Goal: Task Accomplishment & Management: Use online tool/utility

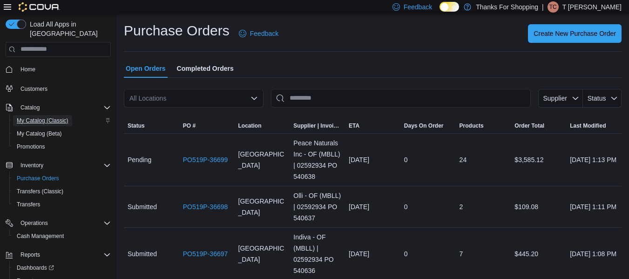
click at [41, 117] on span "My Catalog (Classic)" at bounding box center [43, 120] width 52 height 7
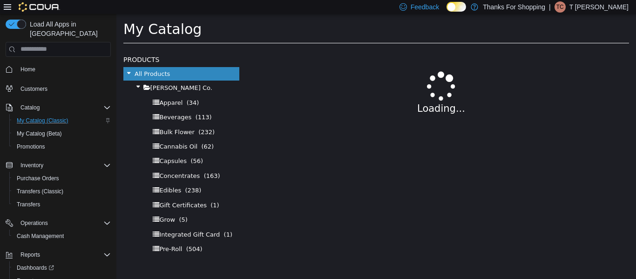
select select "**********"
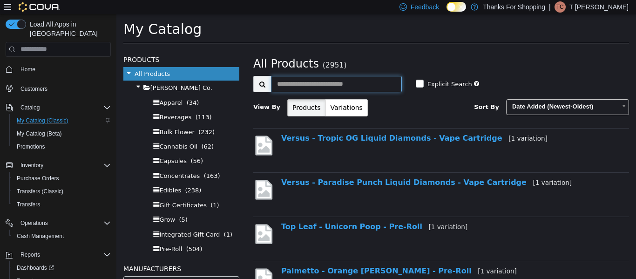
click at [307, 85] on input "text" at bounding box center [336, 83] width 131 height 16
type input "**********"
select select "**********"
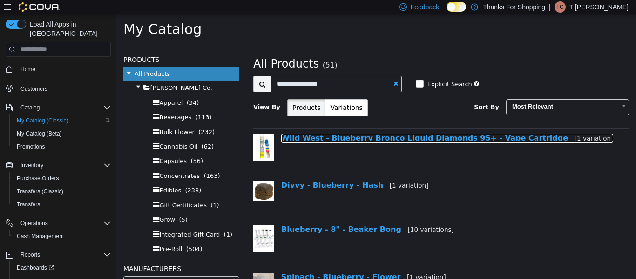
click at [360, 136] on link "Wild West - Blueberry Bronco Liquid Diamonds 95+ - Vape Cartridge [1 variation]" at bounding box center [447, 137] width 332 height 9
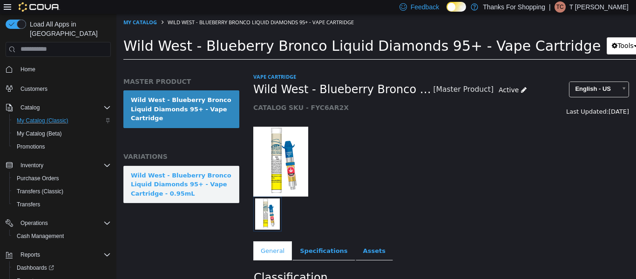
click at [214, 190] on div "Wild West - Blueberry Bronco Liquid Diamonds 95+ - Vape Cartridge - 0.95mL" at bounding box center [181, 183] width 101 height 27
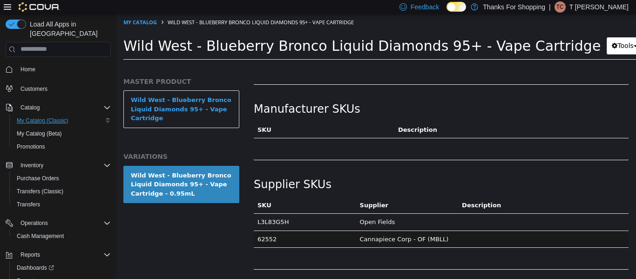
scroll to position [606, 0]
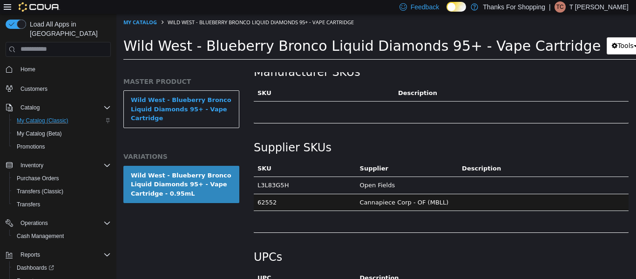
drag, startPoint x: 285, startPoint y: 175, endPoint x: 257, endPoint y: 178, distance: 28.2
click at [257, 178] on td "L3L83G5H" at bounding box center [305, 185] width 102 height 17
copy td "L3L83G5H"
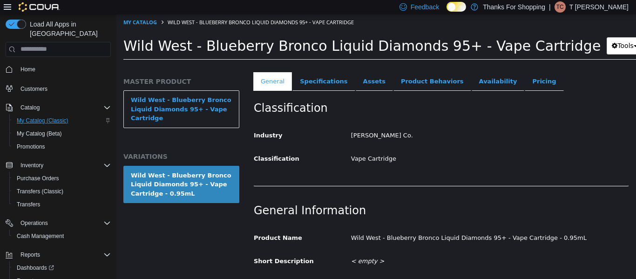
scroll to position [128, 0]
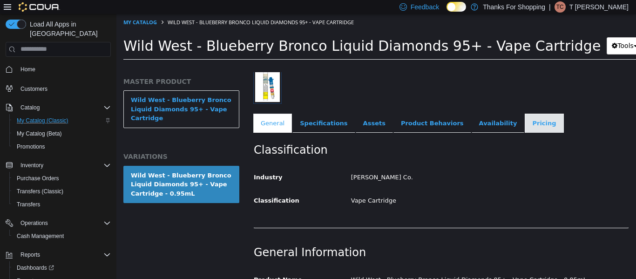
click at [525, 117] on link "Pricing" at bounding box center [544, 123] width 39 height 20
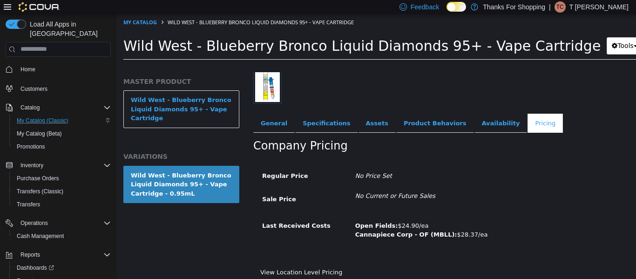
scroll to position [133, 0]
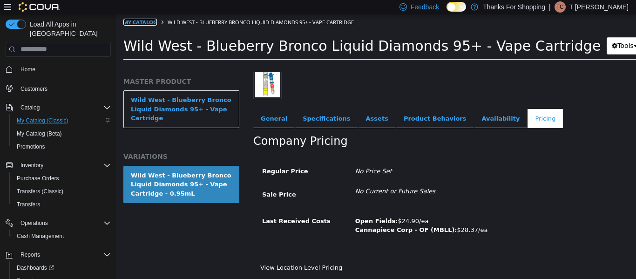
click at [153, 21] on link "My Catalog" at bounding box center [140, 21] width 34 height 7
select select "**********"
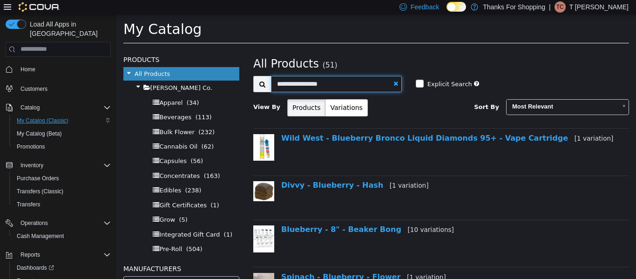
click at [389, 84] on input "**********" at bounding box center [336, 83] width 131 height 16
click at [394, 85] on link at bounding box center [396, 83] width 5 height 6
click at [370, 83] on input "text" at bounding box center [336, 83] width 131 height 16
select select "**********"
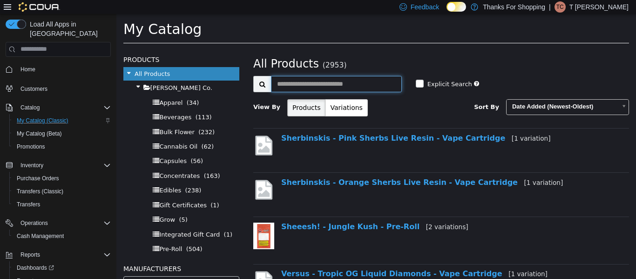
click at [370, 83] on input "text" at bounding box center [336, 83] width 131 height 16
type input "**********"
select select "**********"
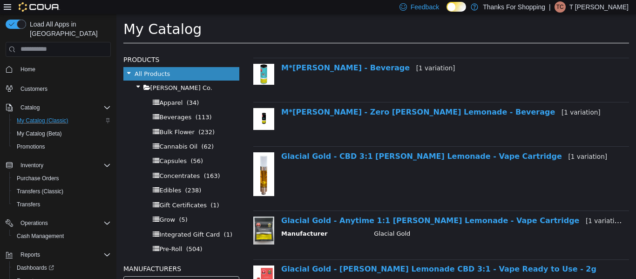
scroll to position [85, 0]
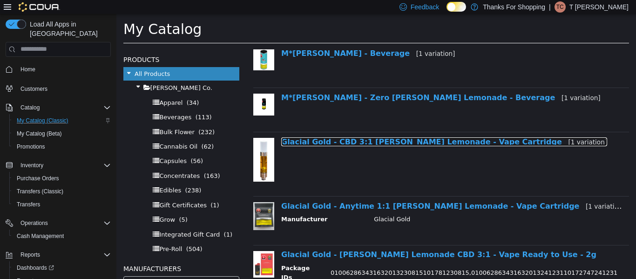
click at [368, 142] on link "Glacial Gold - CBD 3:1 [PERSON_NAME] Lemonade - Vape Cartridge [1 variation]" at bounding box center [444, 141] width 326 height 9
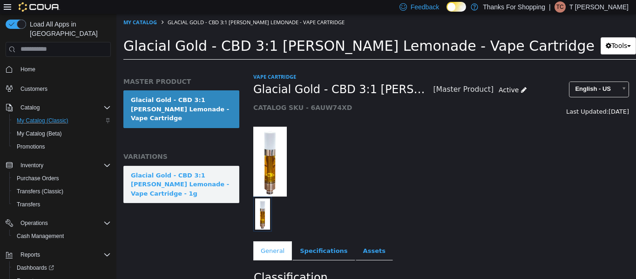
click at [194, 165] on link "Glacial Gold - CBD 3:1 [PERSON_NAME] Lemonade - Vape Cartridge - 1g" at bounding box center [181, 184] width 116 height 38
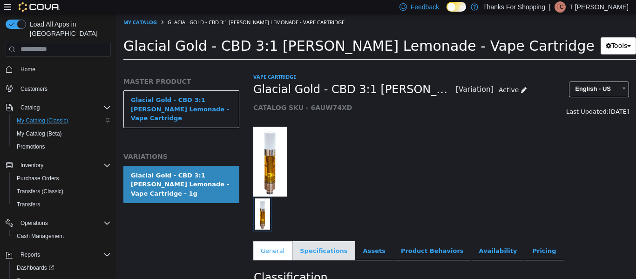
click at [318, 247] on link "Specifications" at bounding box center [323, 251] width 62 height 20
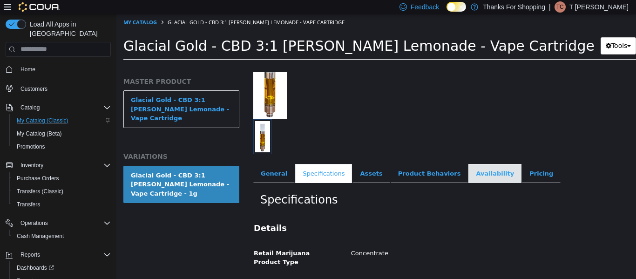
scroll to position [78, 0]
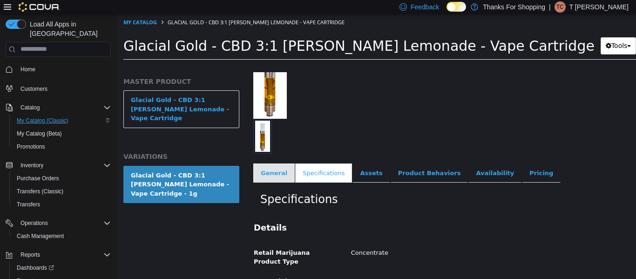
click at [268, 168] on link "General" at bounding box center [273, 173] width 41 height 20
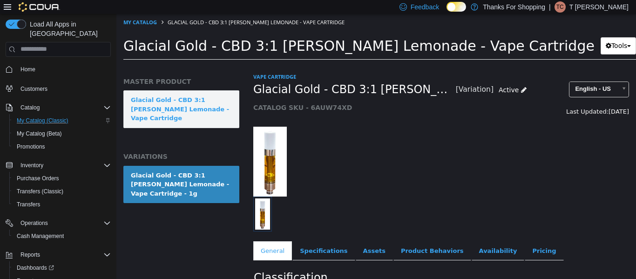
click at [173, 115] on link "Glacial Gold - CBD 3:1 [PERSON_NAME] Lemonade - Vape Cartridge" at bounding box center [181, 109] width 116 height 38
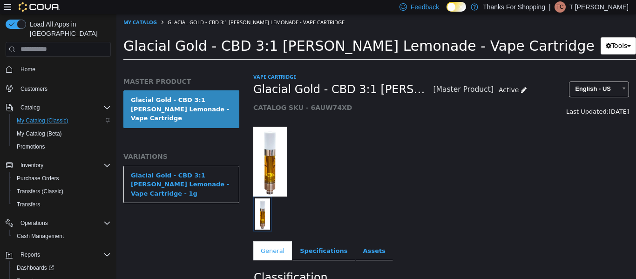
click at [324, 107] on h5 "CATALOG SKU - 6AUW74XD" at bounding box center [392, 107] width 279 height 8
copy h5 "6AUW74XD"
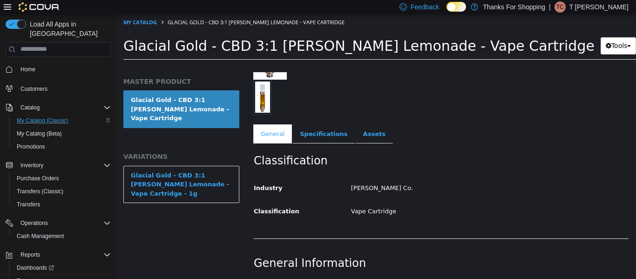
scroll to position [130, 0]
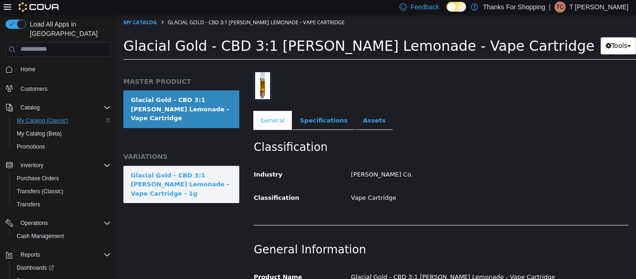
click at [215, 170] on div "Glacial Gold - CBD 3:1 [PERSON_NAME] Lemonade - Vape Cartridge - 1g" at bounding box center [181, 183] width 101 height 27
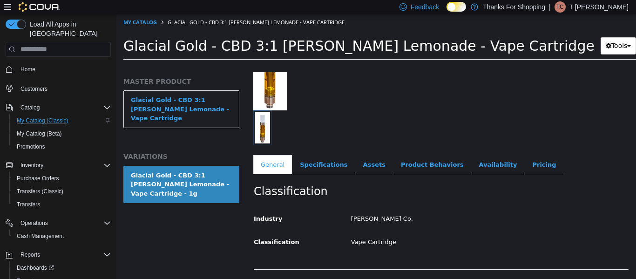
scroll to position [81, 0]
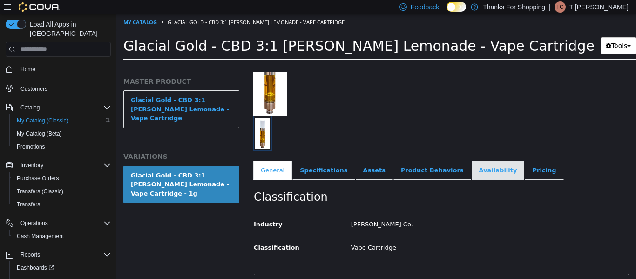
click at [472, 166] on link "Availability" at bounding box center [498, 170] width 53 height 20
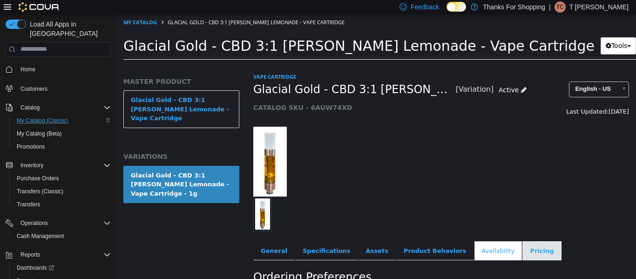
click at [523, 250] on link "Pricing" at bounding box center [542, 251] width 39 height 20
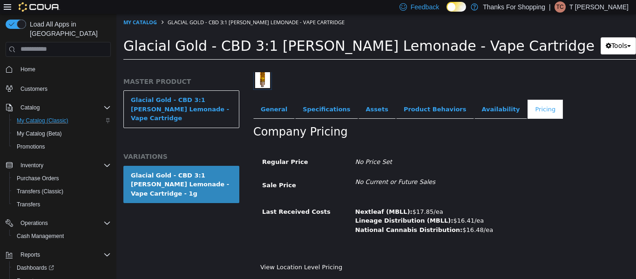
scroll to position [142, 0]
click at [269, 109] on link "General" at bounding box center [273, 109] width 41 height 20
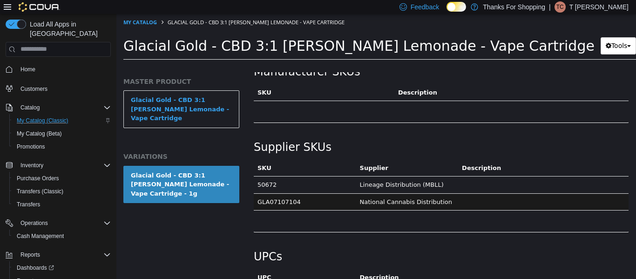
scroll to position [627, 0]
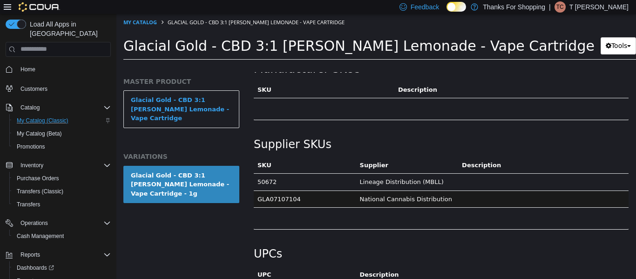
click at [268, 190] on td "GLA07107104" at bounding box center [305, 198] width 102 height 17
copy td "GLA07107104"
